Goal: Complete application form

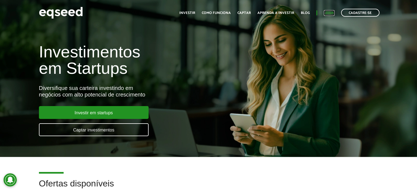
click at [327, 13] on link "Login" at bounding box center [329, 13] width 11 height 4
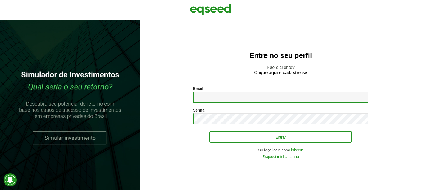
type input "**********"
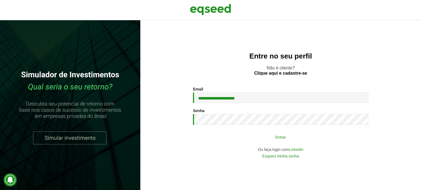
click at [281, 134] on button "Entrar" at bounding box center [280, 137] width 143 height 10
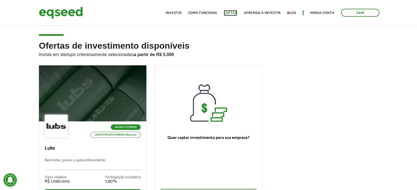
click at [231, 11] on link "Captar" at bounding box center [230, 13] width 13 height 4
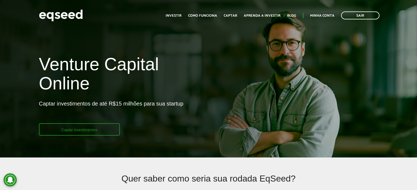
click at [80, 127] on link "Captar investimentos" at bounding box center [79, 130] width 81 height 12
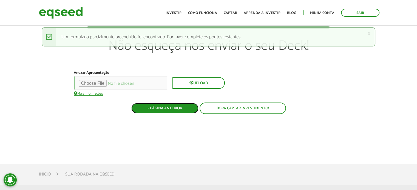
click at [168, 106] on button "< Página Anterior" at bounding box center [164, 108] width 67 height 10
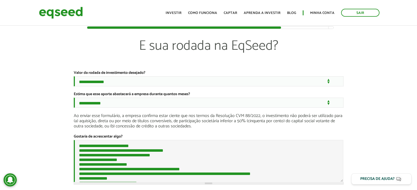
scroll to position [137, 0]
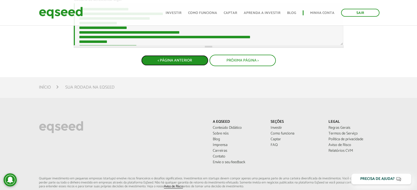
click at [172, 63] on button "< Página Anterior" at bounding box center [174, 60] width 67 height 10
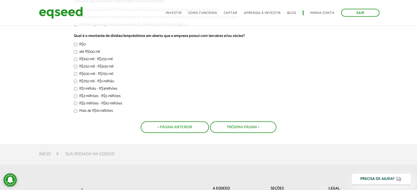
scroll to position [219, 0]
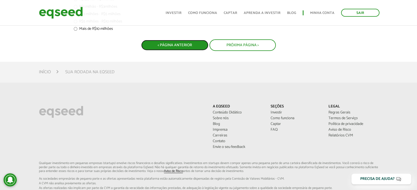
click at [172, 45] on button "< Página Anterior" at bounding box center [174, 45] width 67 height 10
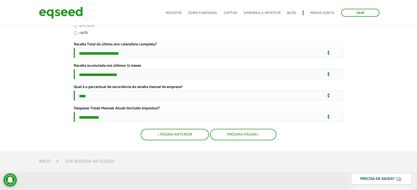
scroll to position [192, 0]
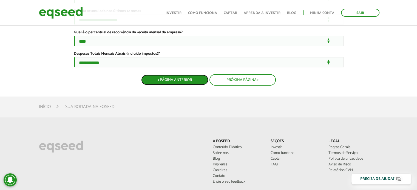
click at [174, 85] on button "< Página Anterior" at bounding box center [174, 80] width 67 height 10
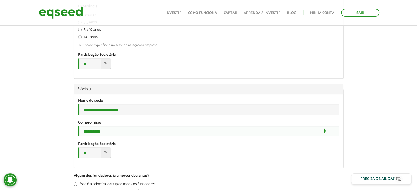
scroll to position [658, 0]
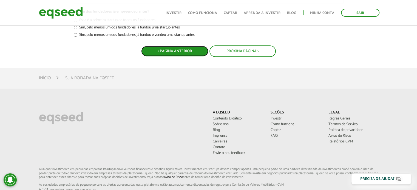
click at [178, 56] on button "< Página Anterior" at bounding box center [174, 51] width 67 height 10
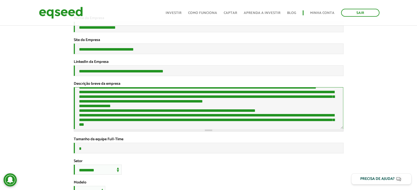
scroll to position [58, 0]
drag, startPoint x: 79, startPoint y: 101, endPoint x: 166, endPoint y: 134, distance: 93.2
click at [166, 130] on textarea "Descrição breve da empresa *" at bounding box center [209, 108] width 270 height 42
